Goal: Transaction & Acquisition: Purchase product/service

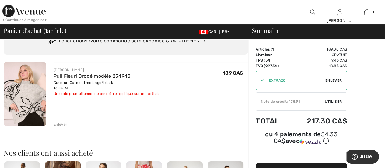
scroll to position [28, 0]
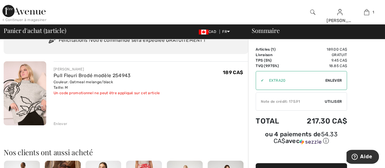
click at [336, 100] on span "Utiliser" at bounding box center [333, 101] width 17 height 5
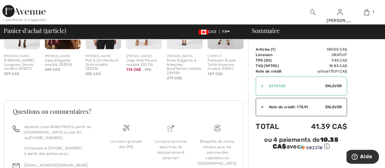
scroll to position [202, 0]
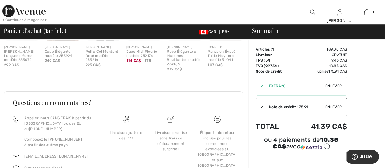
drag, startPoint x: 387, startPoint y: 140, endPoint x: 249, endPoint y: 140, distance: 137.5
click at [249, 140] on div "Sommaire Description Articles ( 1 ) 189.00 CA$ Code promo 0.00 CA$ Livraison Gr…" at bounding box center [316, 20] width 137 height 366
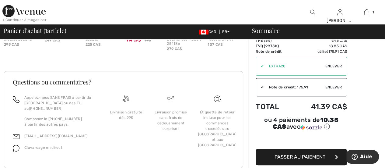
scroll to position [223, 0]
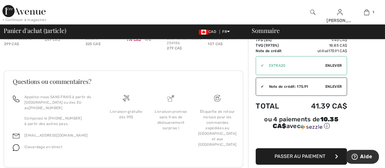
click at [323, 153] on span "Passer au paiement" at bounding box center [299, 156] width 51 height 6
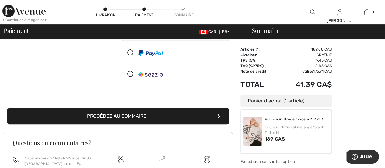
scroll to position [92, 0]
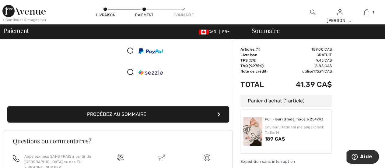
click at [199, 113] on button "Procédez au sommaire" at bounding box center [118, 114] width 222 height 16
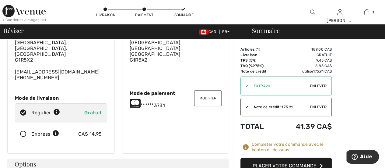
scroll to position [46, 0]
click at [211, 94] on button "Modifier" at bounding box center [207, 97] width 27 height 16
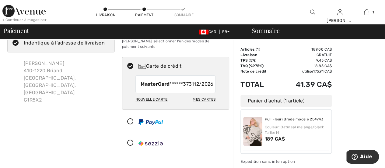
click at [164, 100] on div "Nouvelle carte" at bounding box center [151, 99] width 32 height 10
radio input "true"
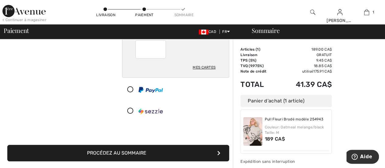
scroll to position [100, 0]
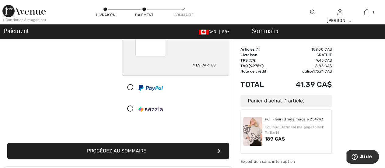
click at [193, 146] on button "Procédez au sommaire" at bounding box center [118, 150] width 222 height 16
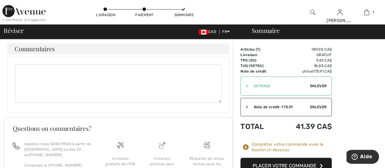
scroll to position [299, 0]
click at [284, 162] on button "Placer votre commande" at bounding box center [285, 165] width 91 height 16
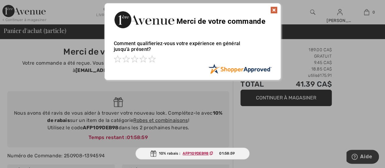
click at [274, 9] on img at bounding box center [273, 9] width 7 height 7
